Goal: Task Accomplishment & Management: Use online tool/utility

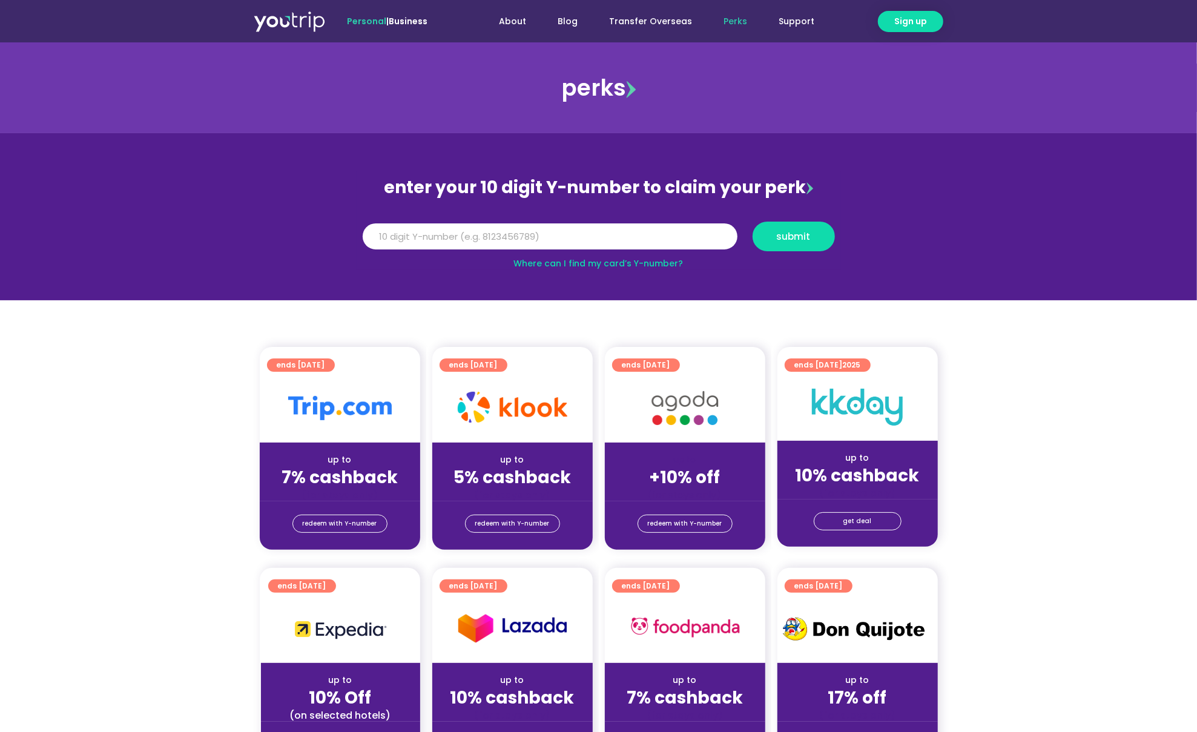
click at [368, 509] on div "redeem with Y-number" at bounding box center [340, 525] width 160 height 48
click at [448, 238] on input "Y Number" at bounding box center [550, 236] width 375 height 27
paste input "8101687476"
type input "8101687476"
click at [767, 235] on span "submit" at bounding box center [794, 236] width 62 height 9
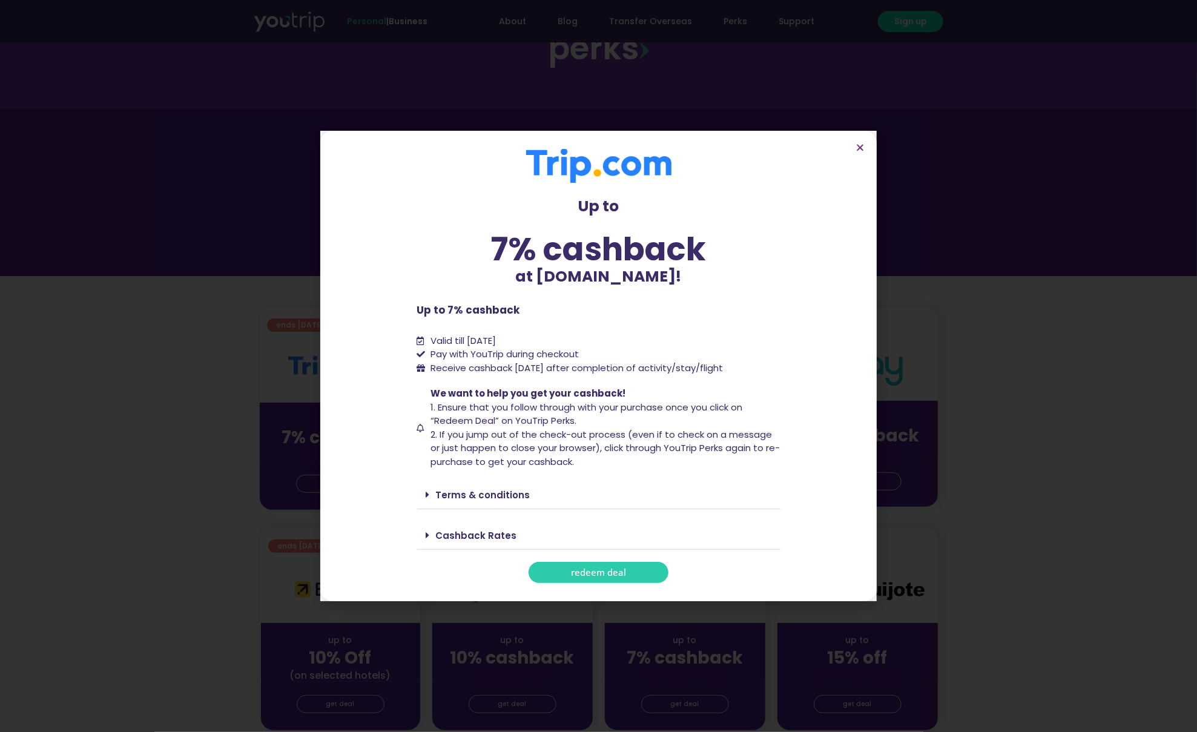
scroll to position [80, 0]
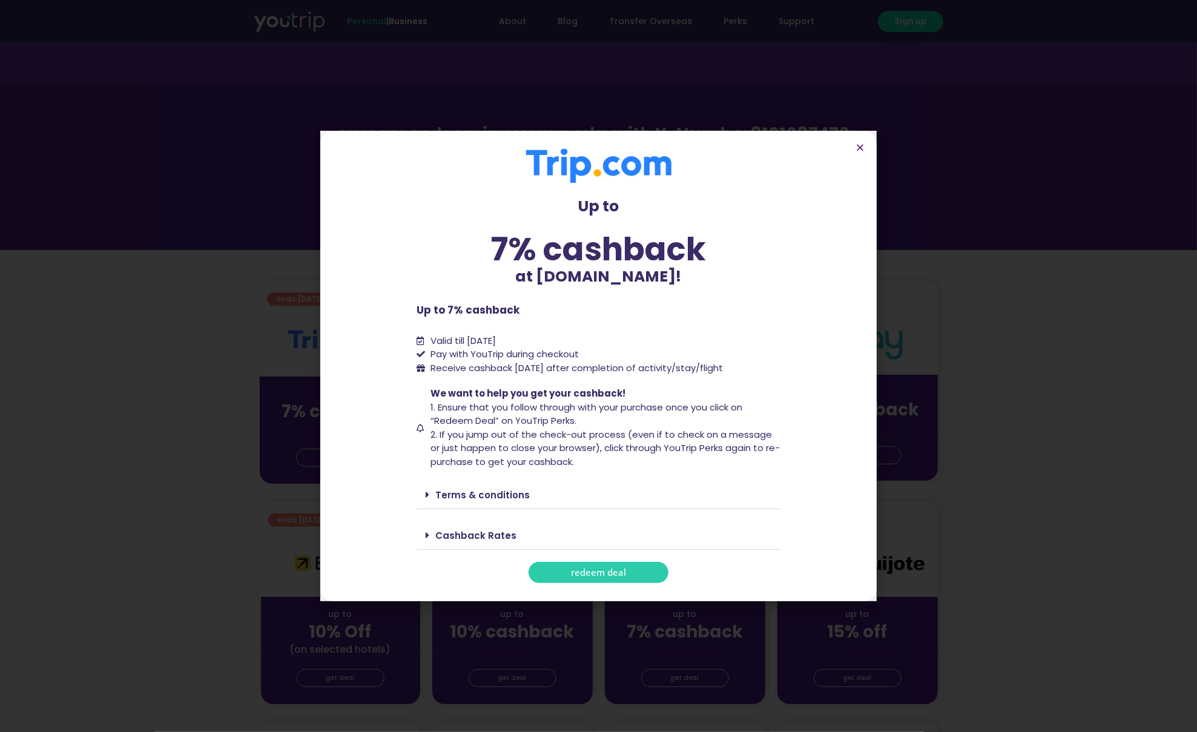
click at [450, 494] on link "Terms & conditions" at bounding box center [483, 494] width 94 height 13
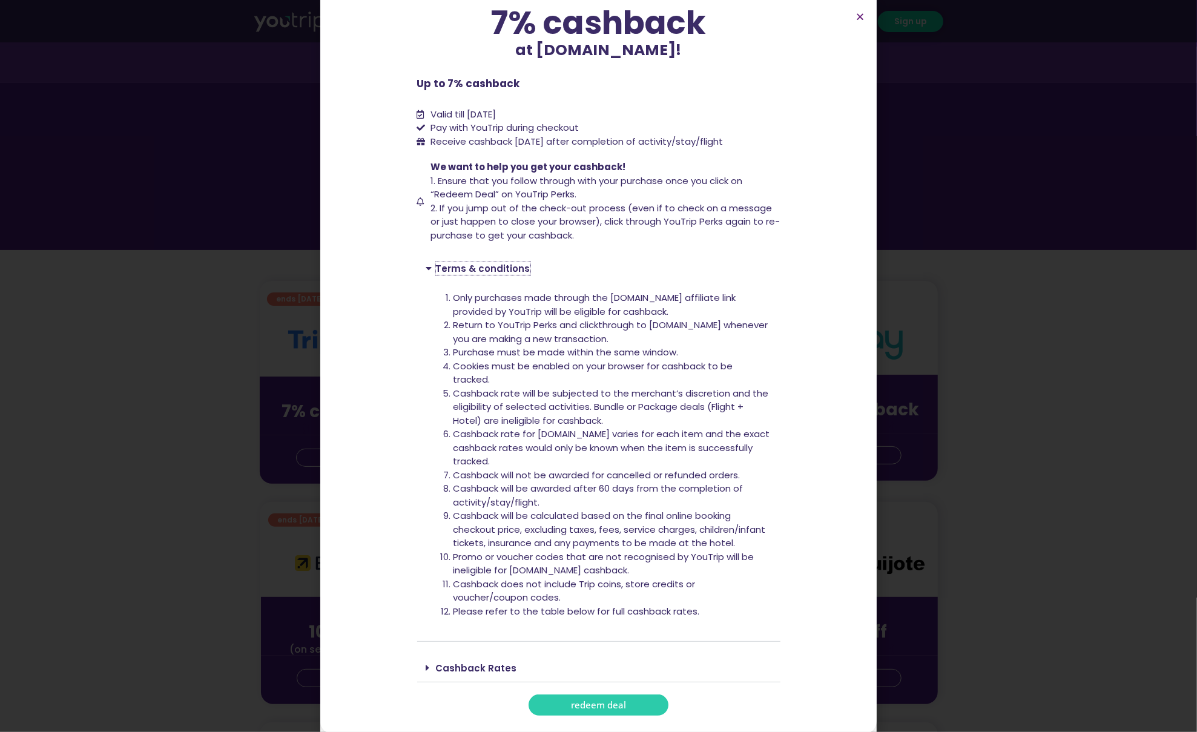
scroll to position [97, 0]
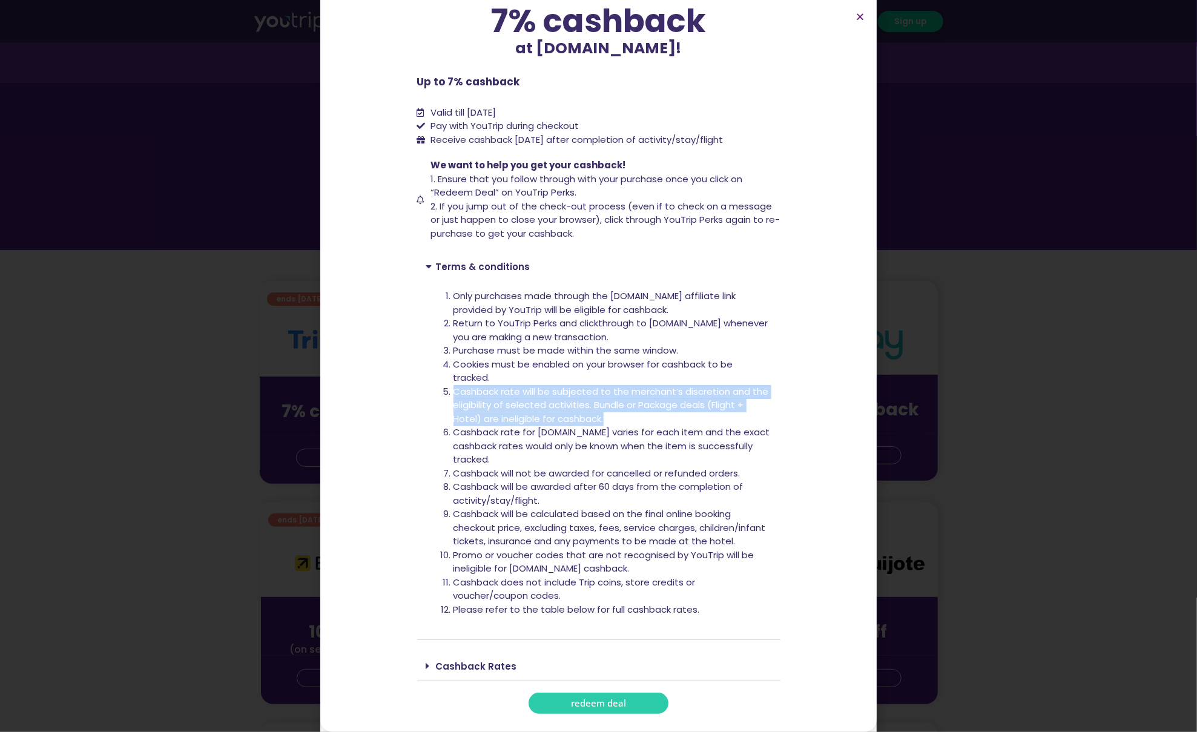
drag, startPoint x: 441, startPoint y: 392, endPoint x: 657, endPoint y: 419, distance: 217.1
click at [657, 419] on li "Cashback rate will be subjected to the merchant’s discretion and the eligibilit…" at bounding box center [612, 405] width 318 height 41
click at [659, 421] on li "Cashback rate will be subjected to the merchant’s discretion and the eligibilit…" at bounding box center [612, 405] width 318 height 41
drag, startPoint x: 648, startPoint y: 412, endPoint x: 432, endPoint y: 398, distance: 216.6
click at [432, 398] on div "Only purchases made through the Trip.com affiliate link provided by YouTrip wil…" at bounding box center [598, 460] width 363 height 360
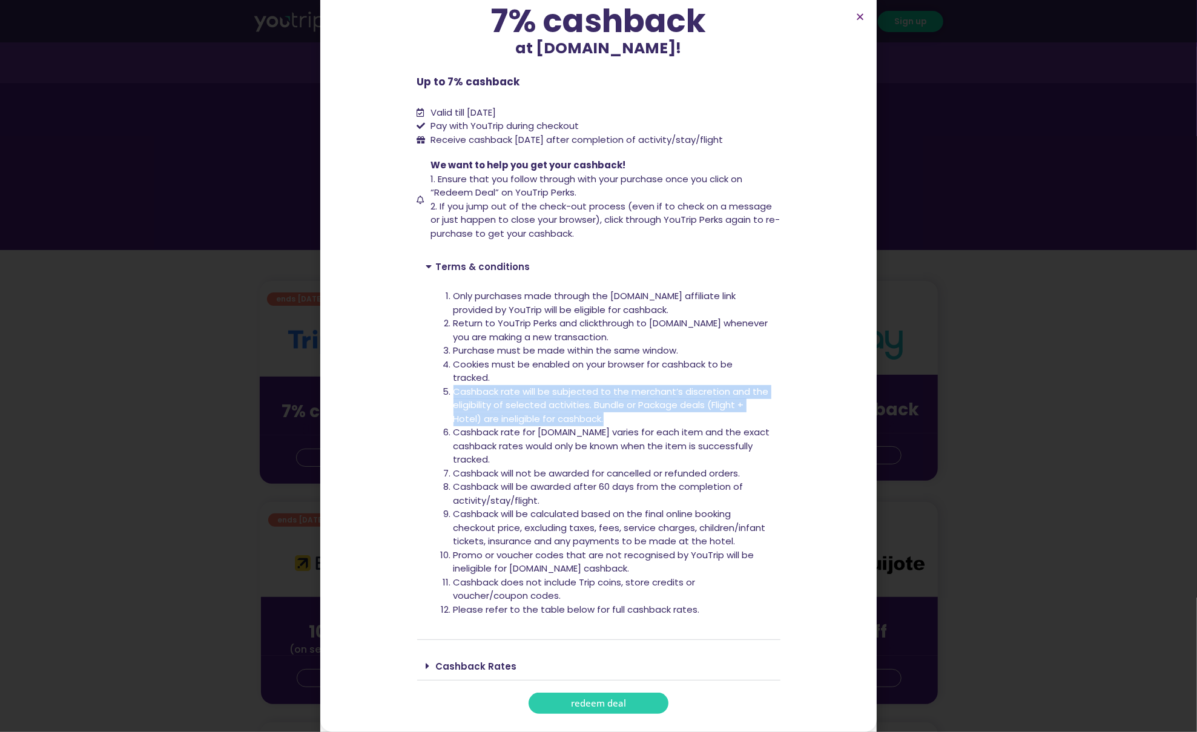
copy li "Cashback rate will be subjected to the merchant’s discretion and the eligibilit…"
